Goal: Task Accomplishment & Management: Manage account settings

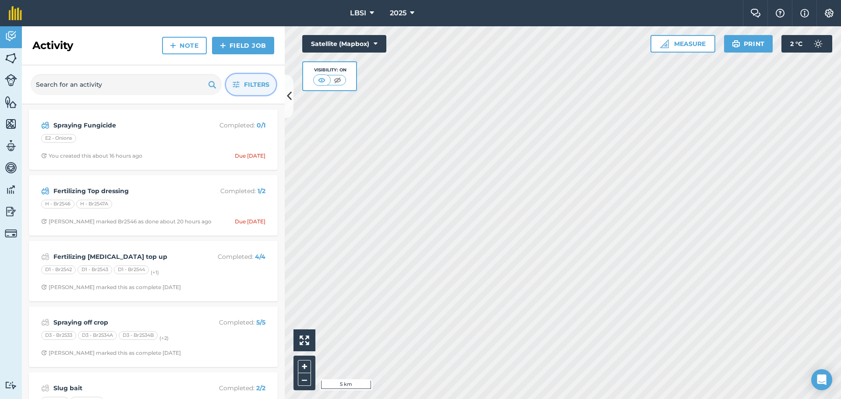
click at [250, 84] on span "Filters" at bounding box center [256, 85] width 25 height 10
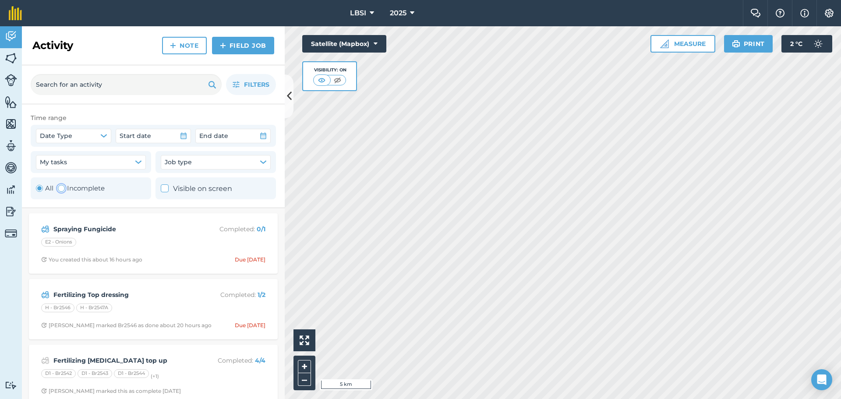
click at [60, 189] on div "Toggle Activity" at bounding box center [61, 188] width 7 height 7
radio input "false"
radio input "true"
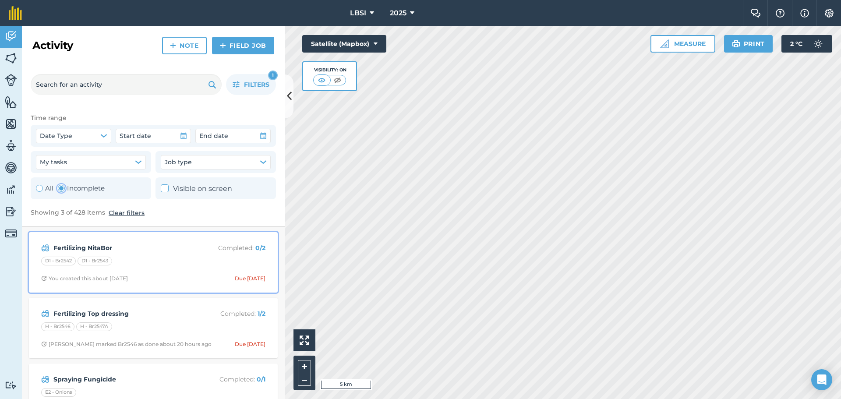
click at [186, 254] on div "Fertilizing NitaBor Completed : 0 / 2 D1 - Br2542 D1 - Br2543 You created this …" at bounding box center [153, 262] width 238 height 50
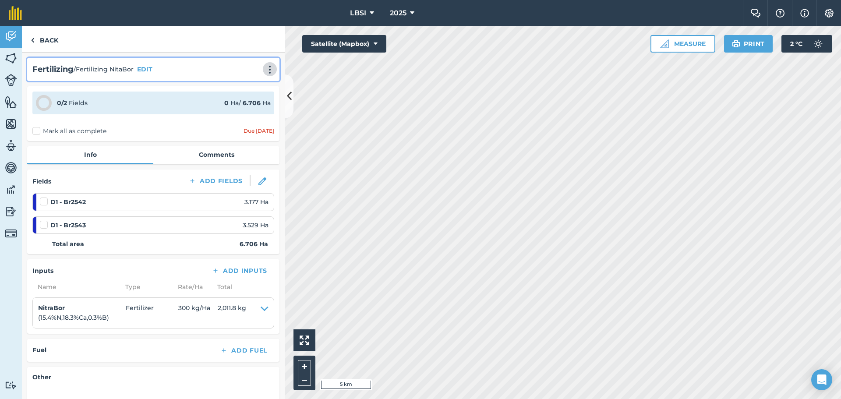
click at [265, 71] on img at bounding box center [270, 69] width 11 height 9
click at [227, 110] on img at bounding box center [231, 109] width 8 height 11
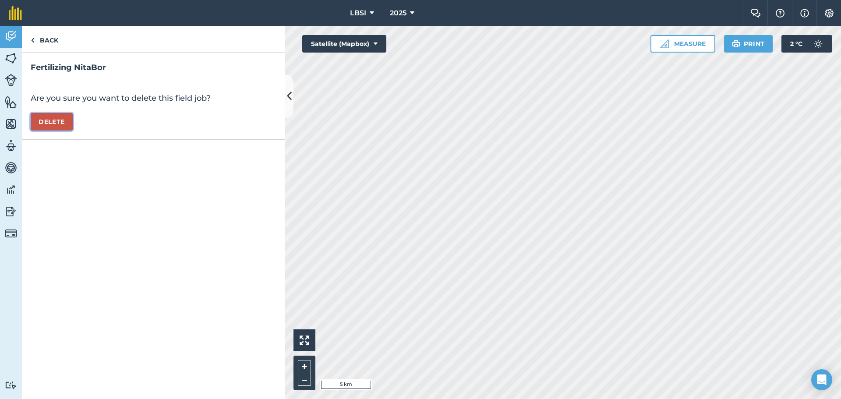
click at [52, 119] on button "Delete" at bounding box center [52, 122] width 42 height 18
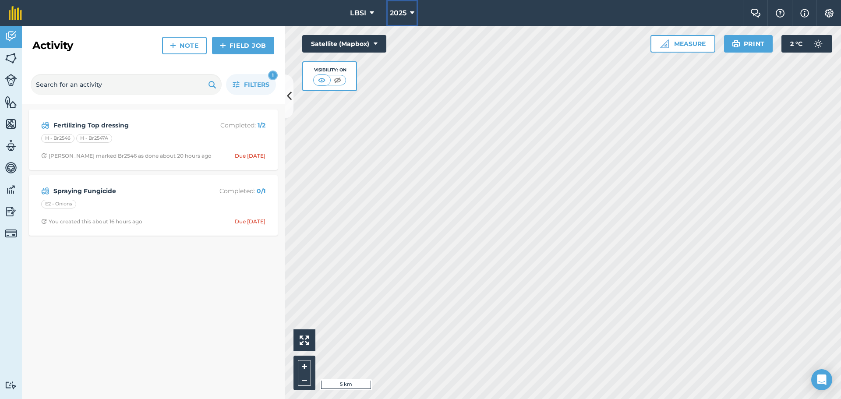
click at [415, 12] on button "2025" at bounding box center [402, 13] width 32 height 26
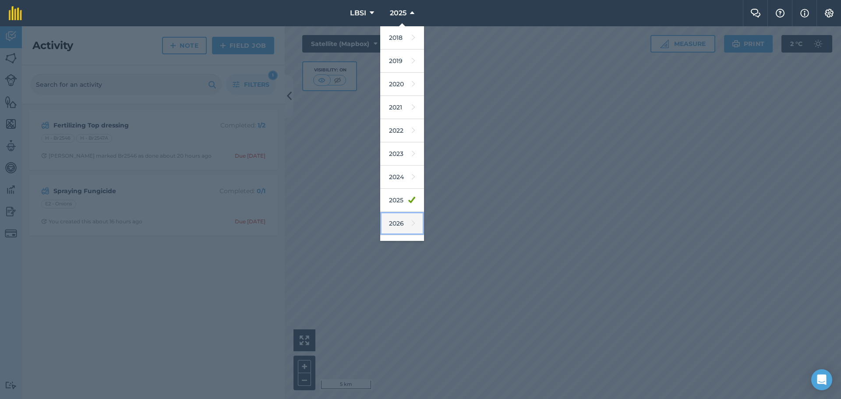
click at [403, 226] on link "2026" at bounding box center [402, 223] width 44 height 23
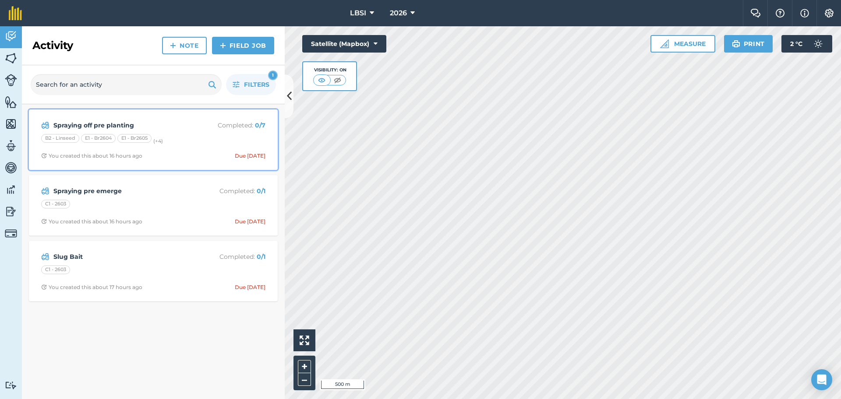
click at [166, 139] on div "B2 - Linseed E1 - Br2604 E1 - Br2605 (+ 4 )" at bounding box center [153, 139] width 224 height 11
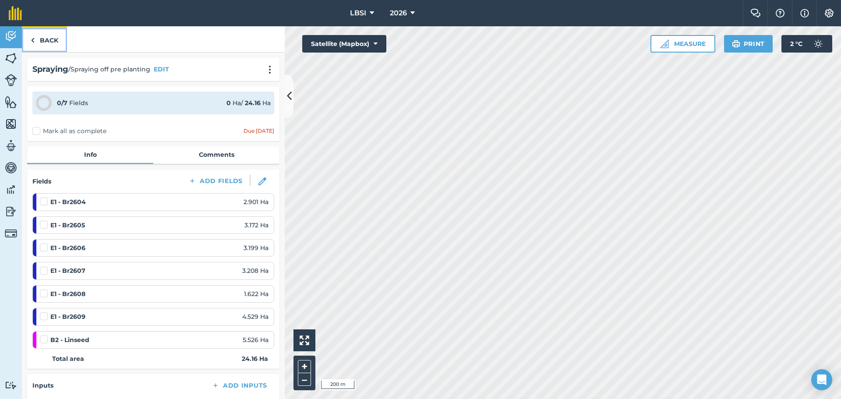
click at [34, 39] on img at bounding box center [33, 40] width 4 height 11
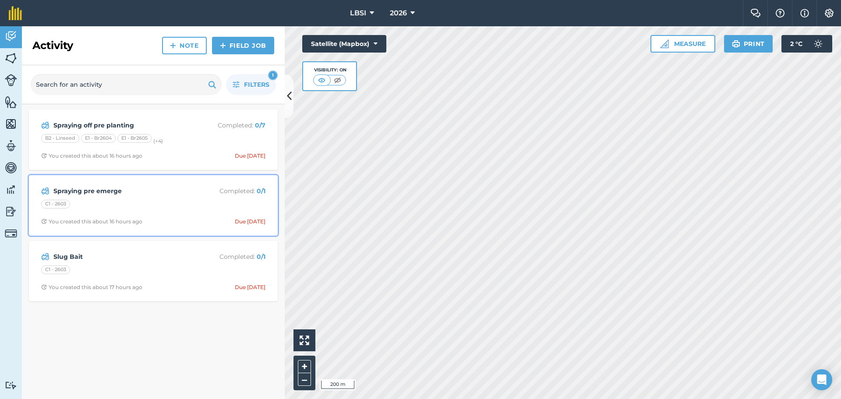
click at [166, 193] on strong "Spraying pre emerge" at bounding box center [122, 191] width 139 height 10
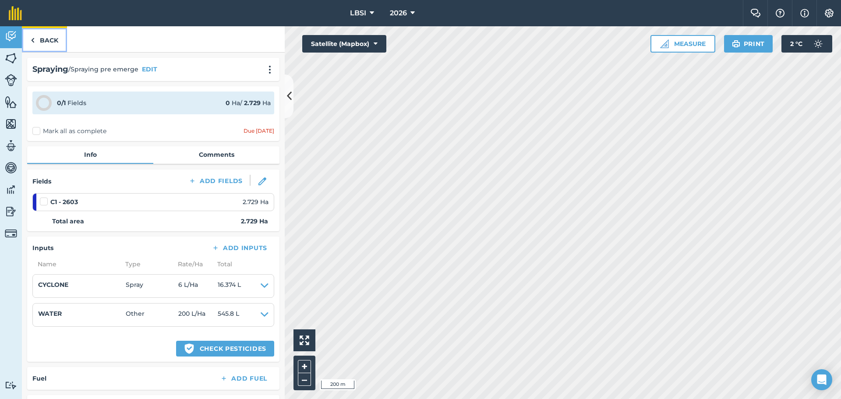
click at [34, 38] on img at bounding box center [33, 40] width 4 height 11
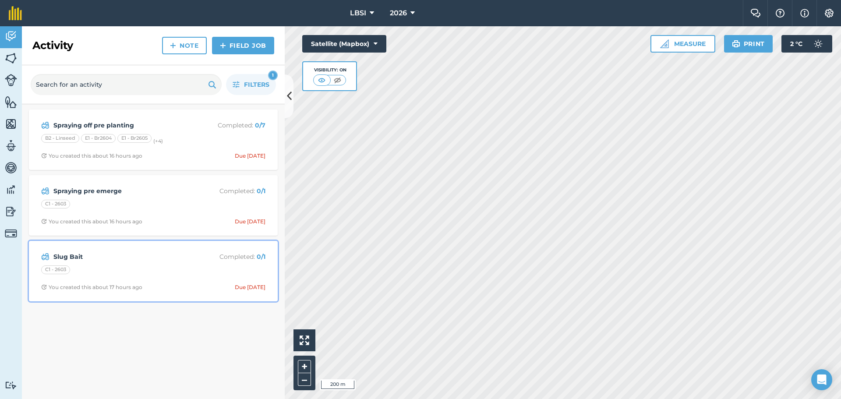
click at [106, 268] on div "C1 - 2603" at bounding box center [153, 271] width 224 height 11
